Goal: Task Accomplishment & Management: Use online tool/utility

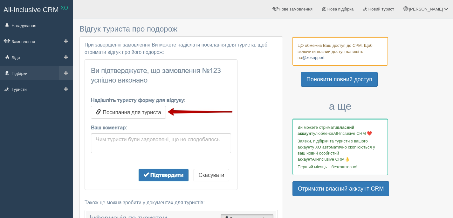
click at [30, 73] on link "Підбірки" at bounding box center [36, 73] width 73 height 14
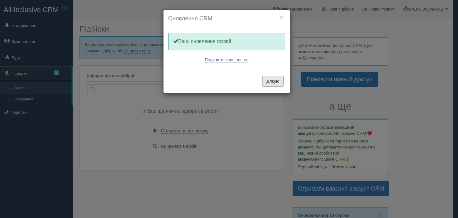
click at [269, 80] on button "Дякую" at bounding box center [272, 81] width 21 height 11
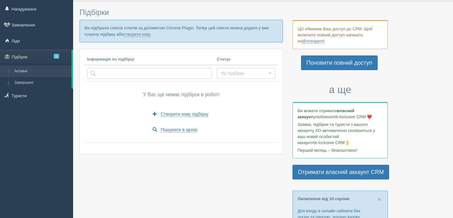
scroll to position [17, 0]
click at [161, 111] on span "Створити нову підбірку" at bounding box center [185, 113] width 48 height 5
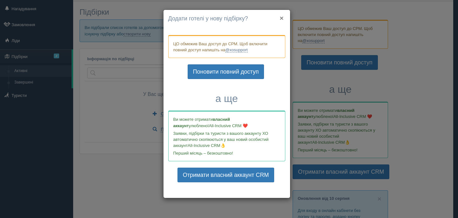
click at [282, 18] on button "×" at bounding box center [282, 18] width 4 height 7
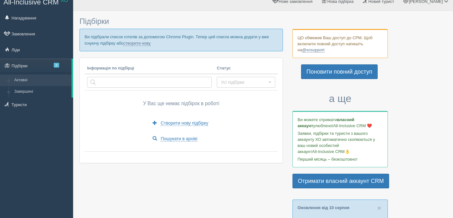
scroll to position [0, 0]
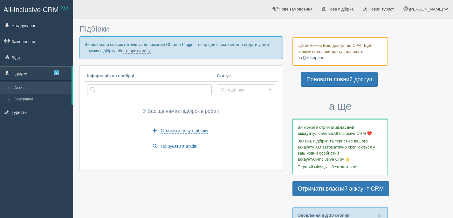
click at [217, 18] on div at bounding box center [263, 12] width 367 height 18
